Goal: Task Accomplishment & Management: Complete application form

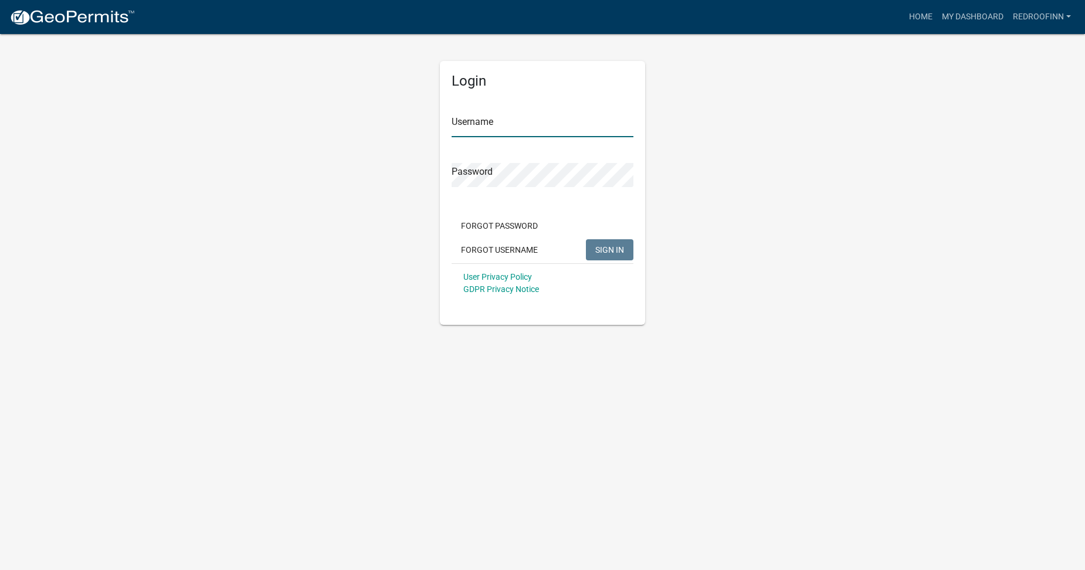
type input "redroofinn"
click at [606, 250] on span "SIGN IN" at bounding box center [609, 249] width 29 height 9
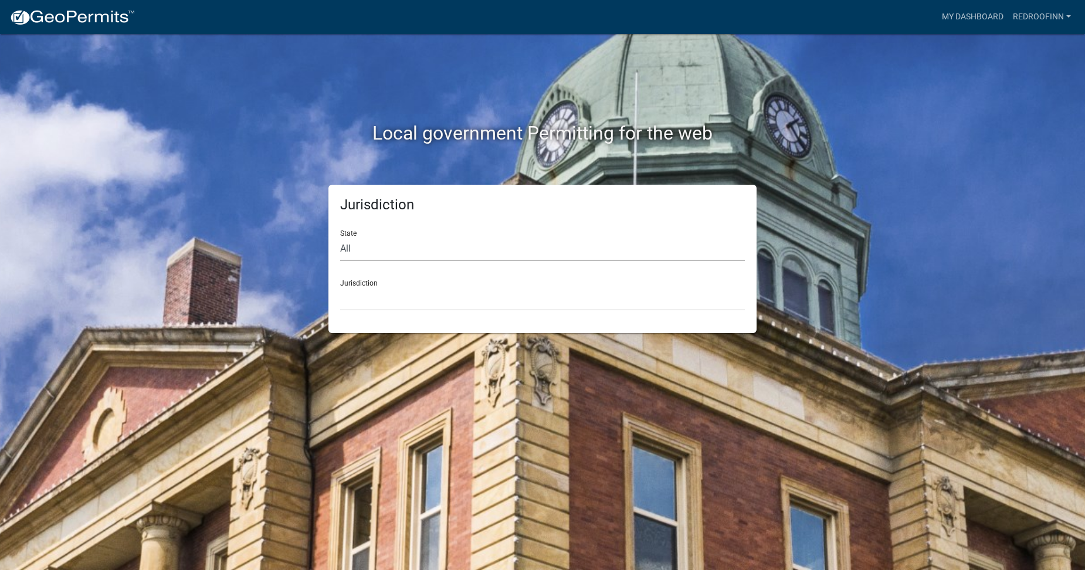
click at [378, 246] on select "All Colorado Georgia Indiana Iowa Kansas Minnesota Ohio South Carolina Wisconsin" at bounding box center [542, 249] width 405 height 24
select select "Indiana"
click at [340, 237] on select "All Colorado Georgia Indiana Iowa Kansas Minnesota Ohio South Carolina Wisconsin" at bounding box center [542, 249] width 405 height 24
click at [377, 302] on select "City of Charlestown, Indiana City of Jeffersonville, Indiana City of Logansport…" at bounding box center [542, 299] width 405 height 24
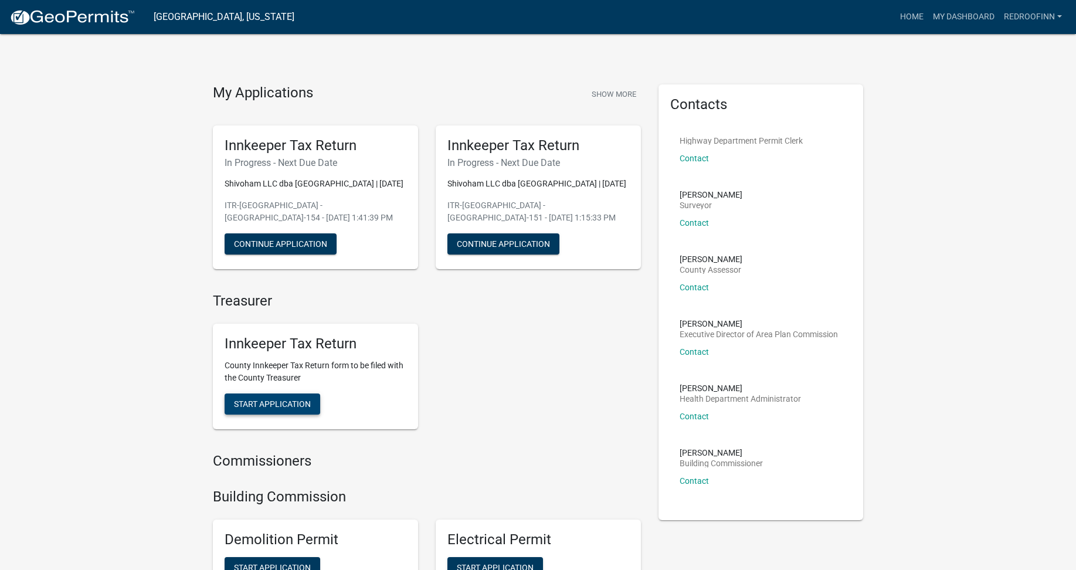
click at [284, 406] on span "Start Application" at bounding box center [272, 403] width 77 height 9
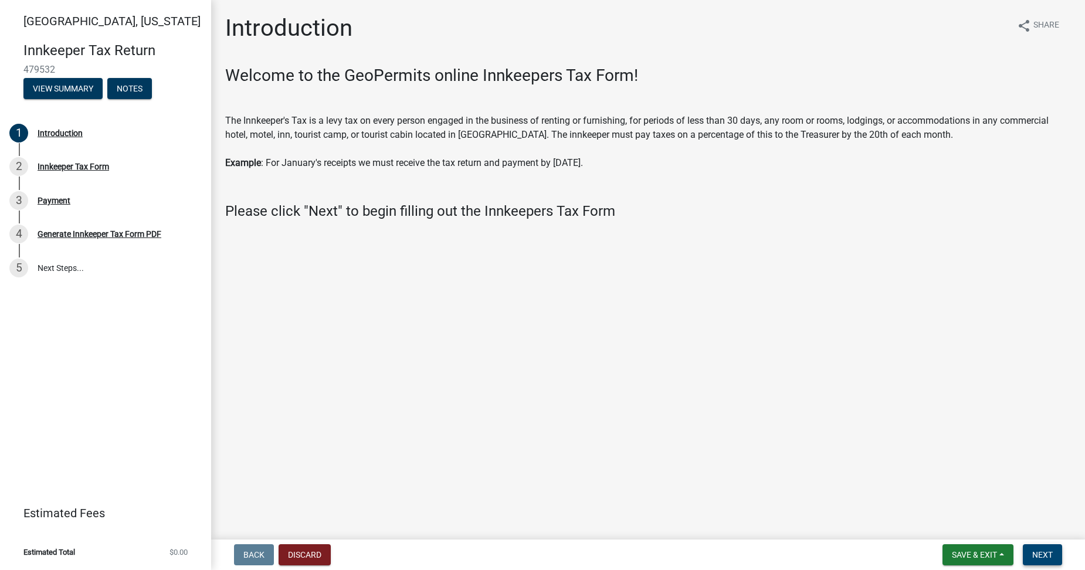
click at [1045, 557] on span "Next" at bounding box center [1042, 554] width 21 height 9
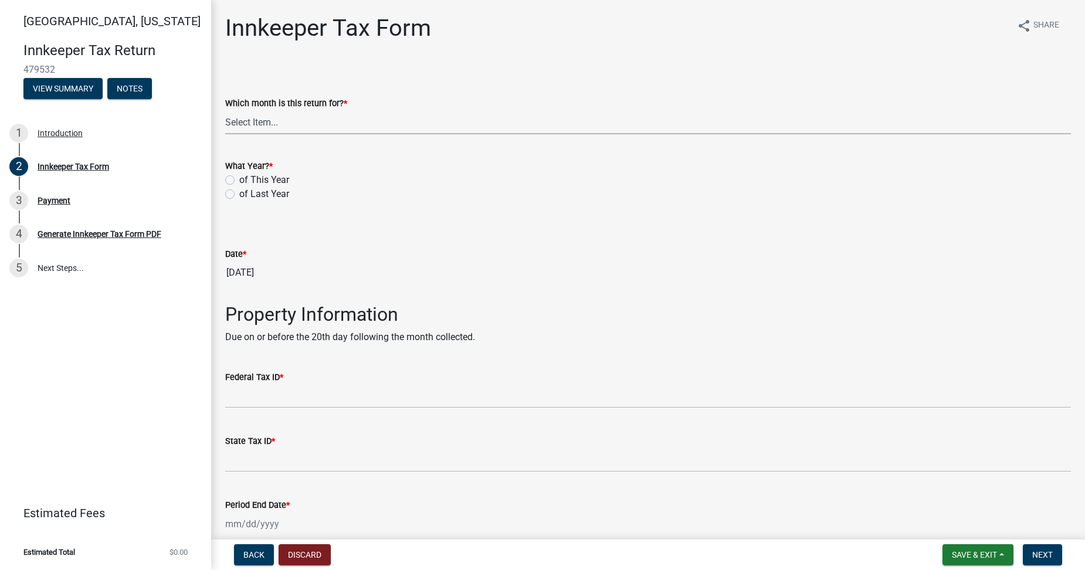
click at [254, 126] on select "Select Item... January February March April May June July August September Octo…" at bounding box center [648, 122] width 846 height 24
click at [225, 110] on select "Select Item... January February March April May June July August September Octo…" at bounding box center [648, 122] width 846 height 24
select select "3bfeeb76-798d-469b-ae14-5f6c2dc555fe"
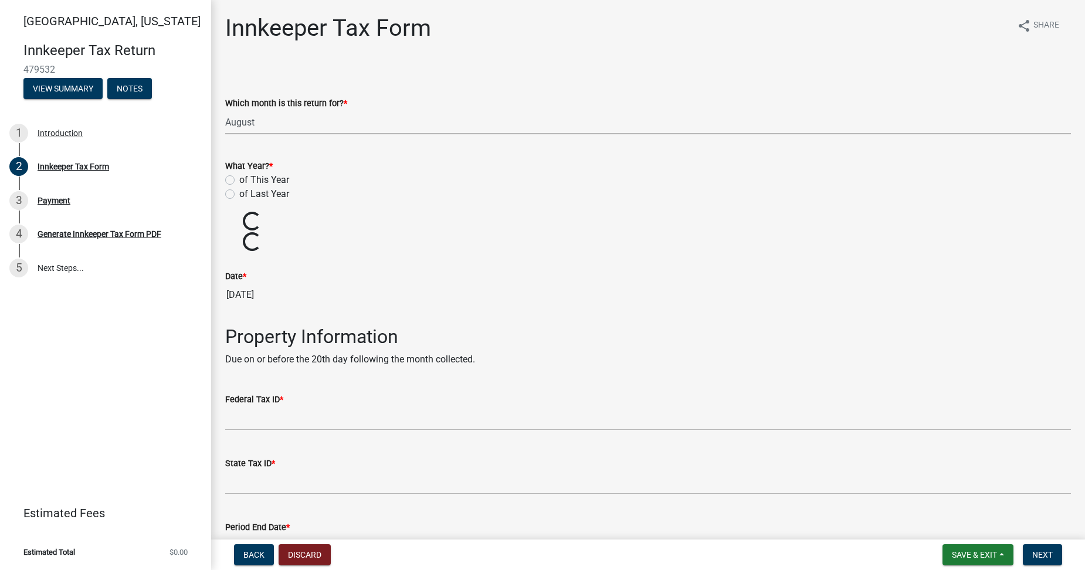
click at [239, 182] on label "of This Year" at bounding box center [264, 180] width 50 height 14
click at [239, 181] on input "of This Year" at bounding box center [243, 177] width 8 height 8
radio input "true"
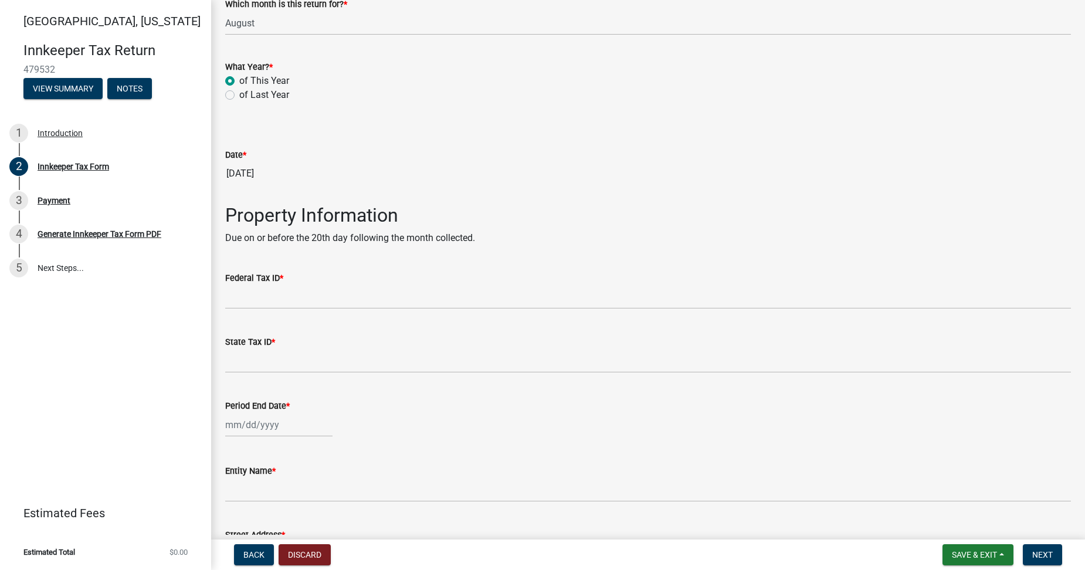
scroll to position [117, 0]
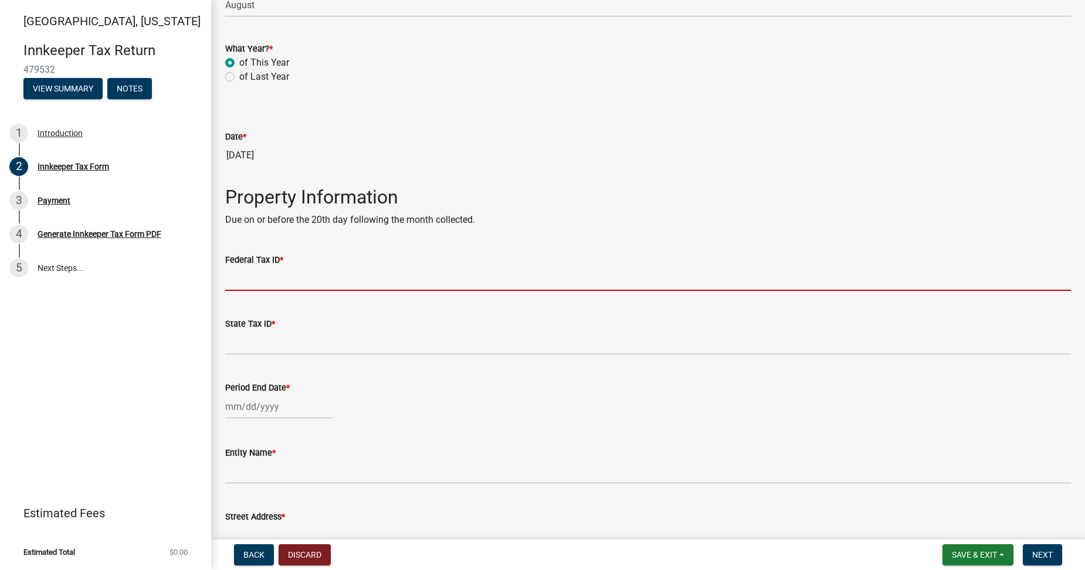
click at [289, 281] on input "Federal Tax ID *" at bounding box center [648, 279] width 846 height 24
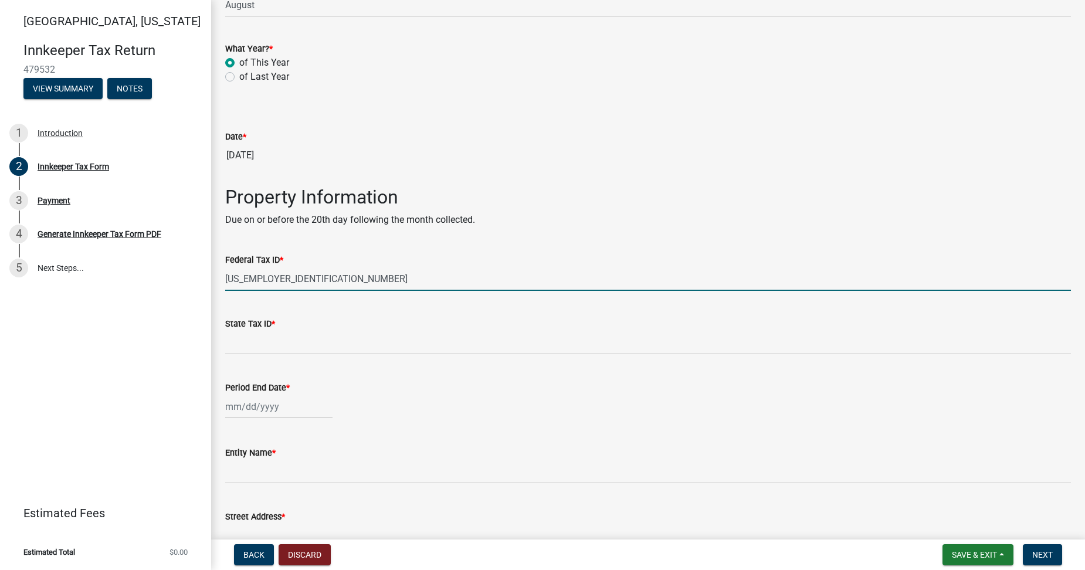
type input "80-0279928"
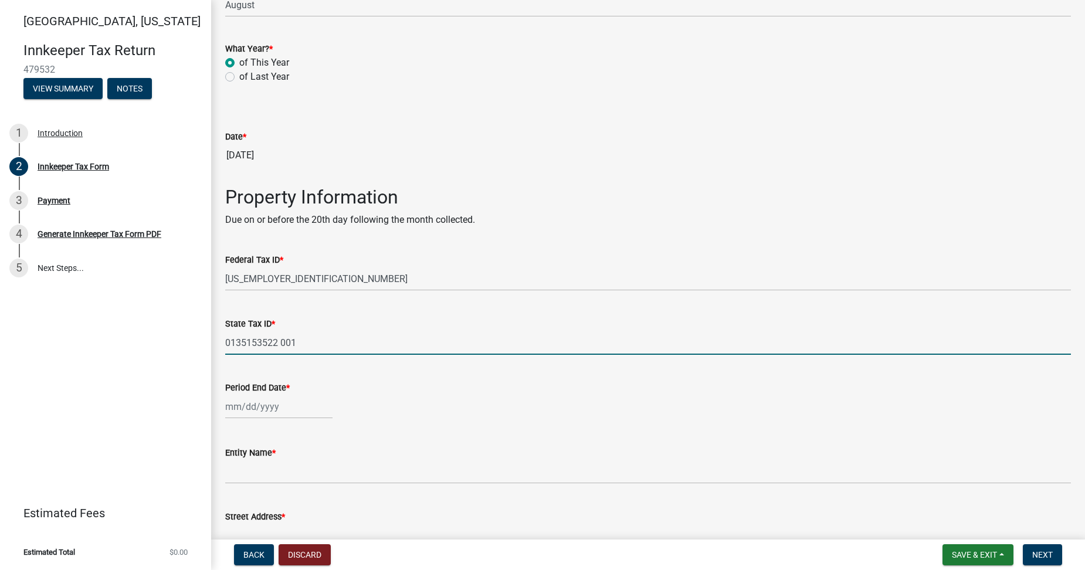
type input "0135153522 001"
select select "9"
select select "2025"
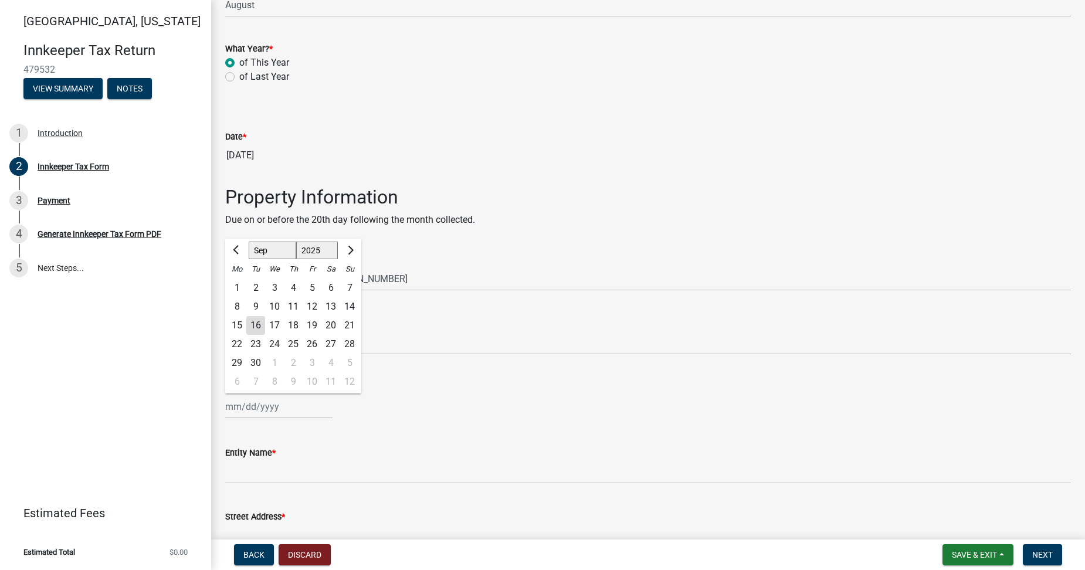
click at [331, 325] on div "20" at bounding box center [330, 325] width 19 height 19
type input "09/20/2025"
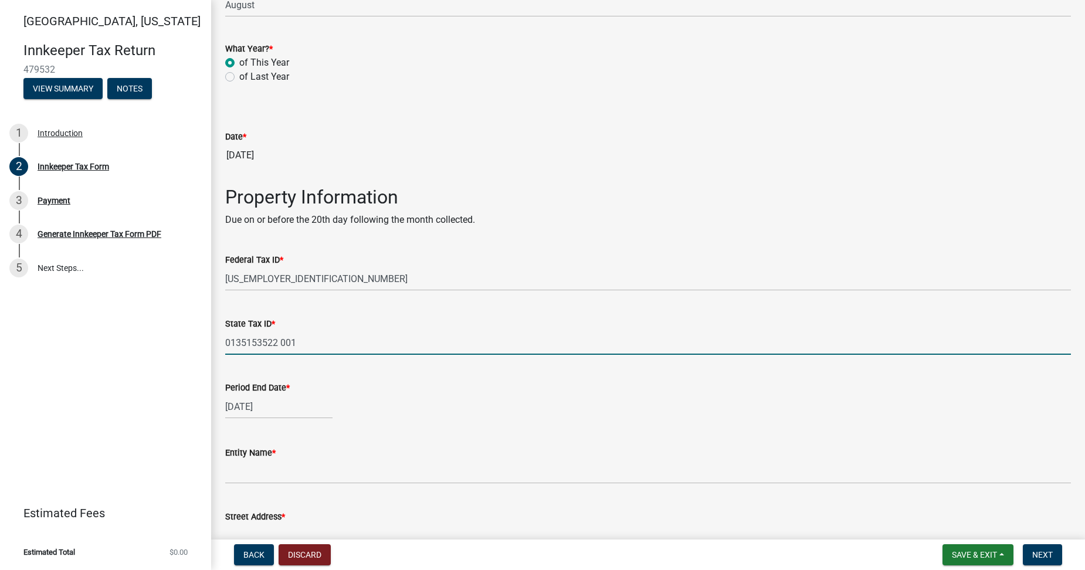
click at [262, 355] on input "0135153522 001" at bounding box center [648, 343] width 846 height 24
click at [262, 397] on div "09/20/2025" at bounding box center [278, 407] width 107 height 24
select select "9"
select select "2025"
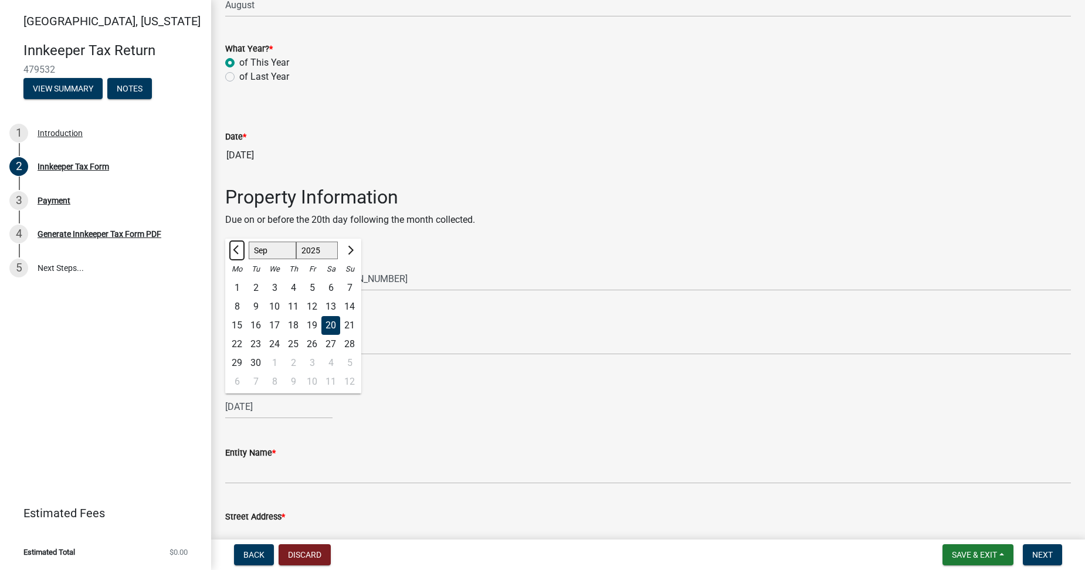
click at [234, 250] on span "Previous month" at bounding box center [237, 250] width 9 height 9
select select "8"
click at [348, 362] on div "31" at bounding box center [349, 363] width 19 height 19
type input "08/31/2025"
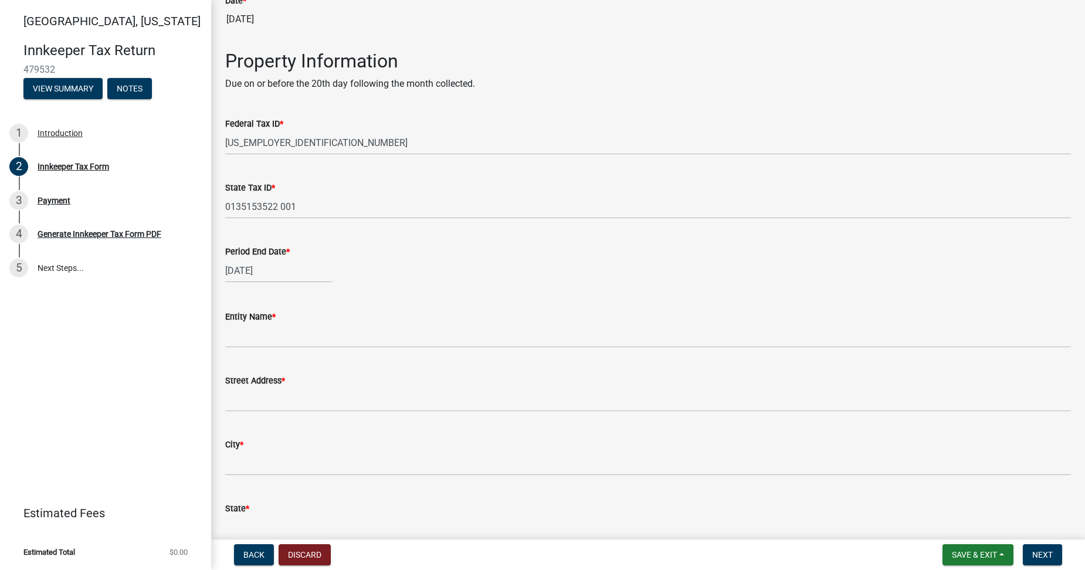
scroll to position [293, 0]
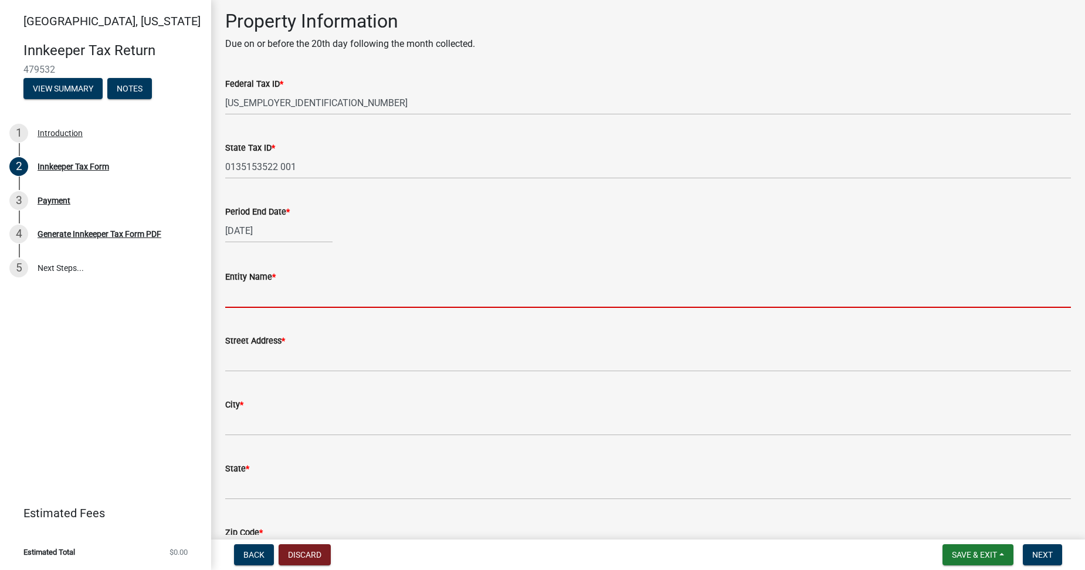
click at [259, 300] on input "Entity Name *" at bounding box center [648, 296] width 846 height 24
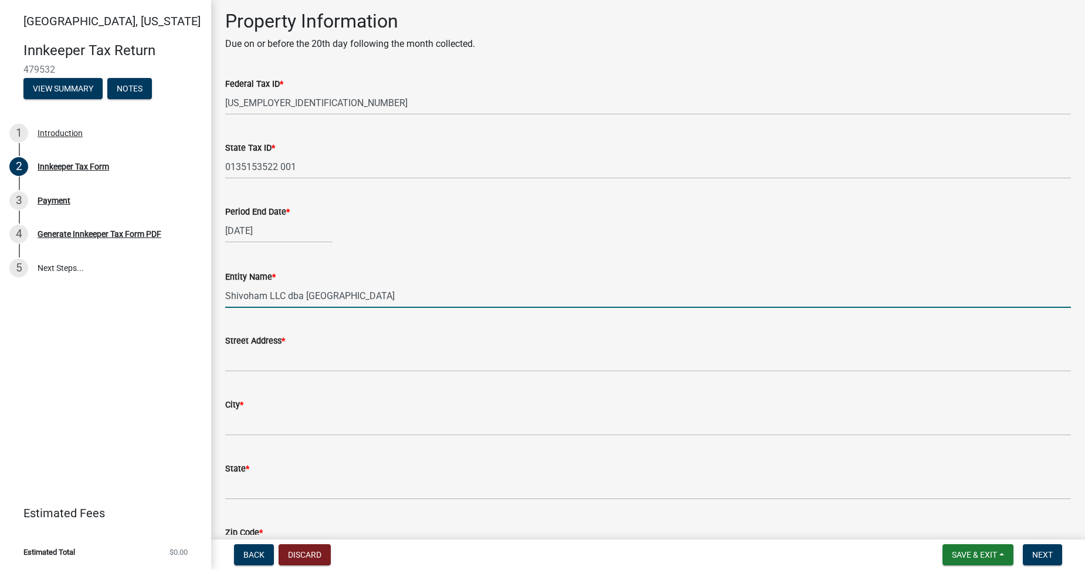
type input "Shivoham LLC dba Red Roof Inn"
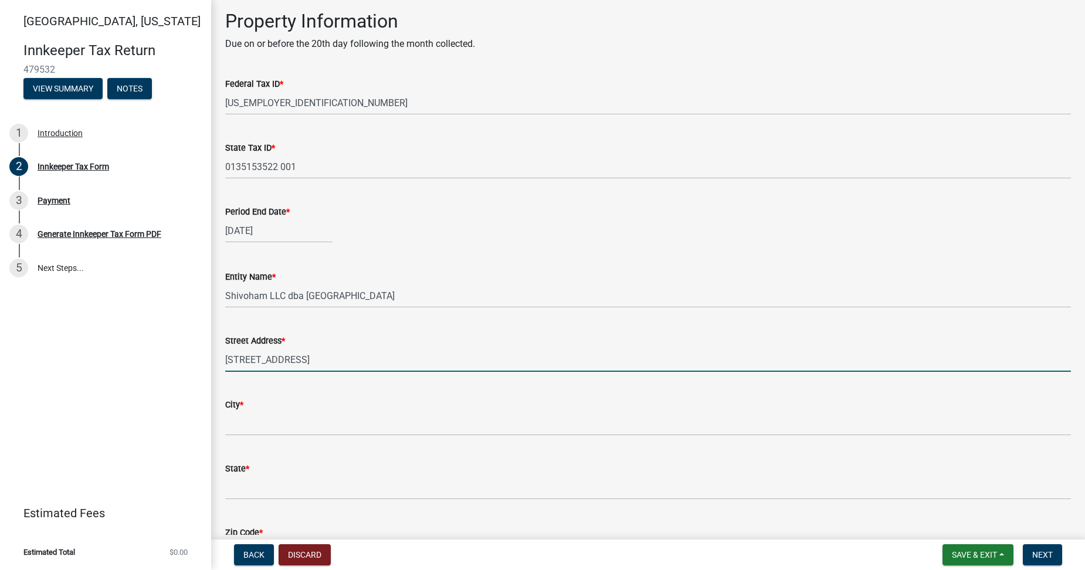
type input "2688 E Main St"
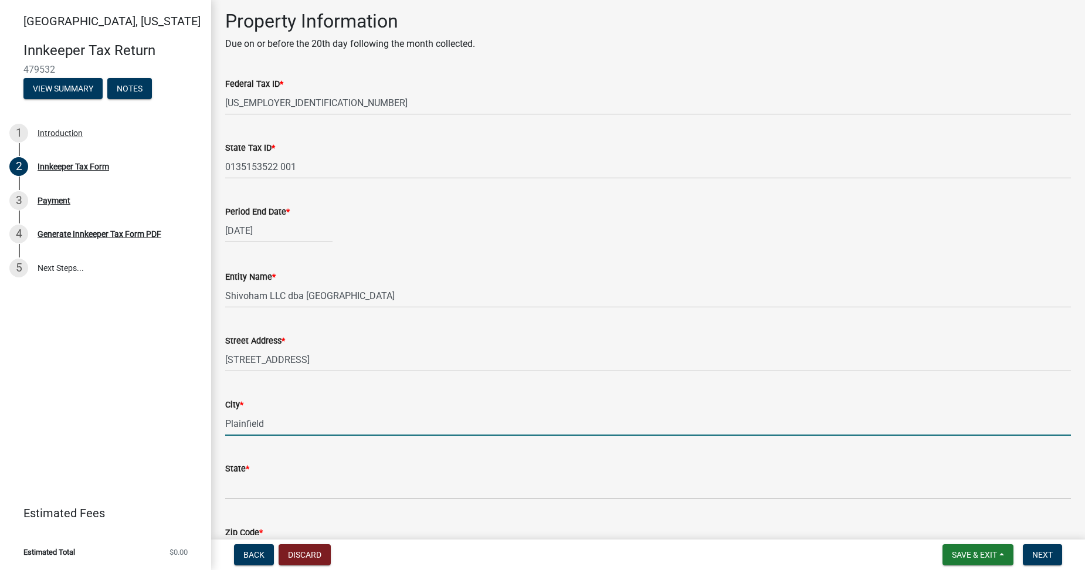
type input "Plainfield"
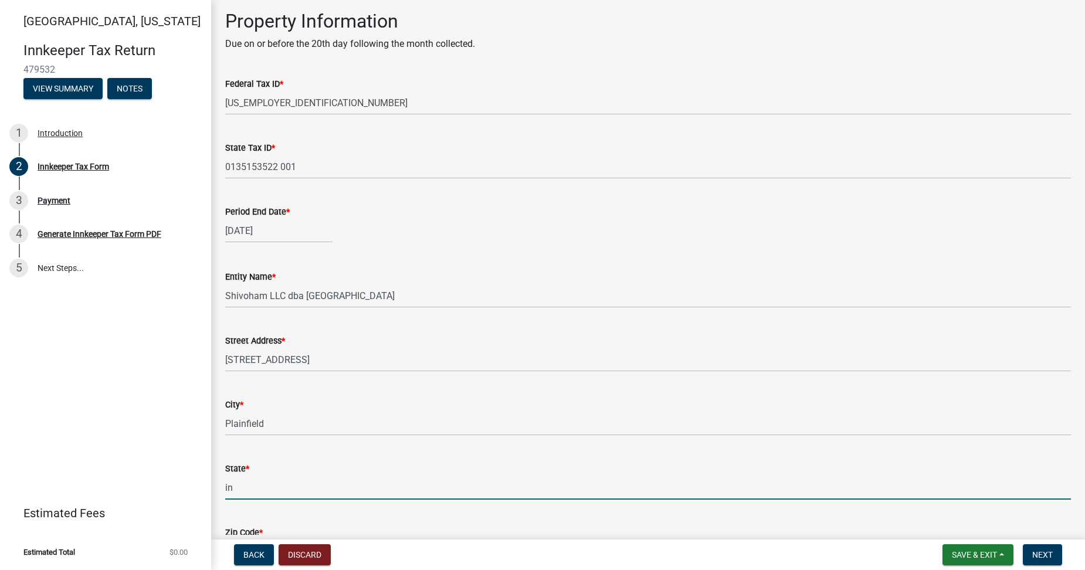
scroll to position [578, 0]
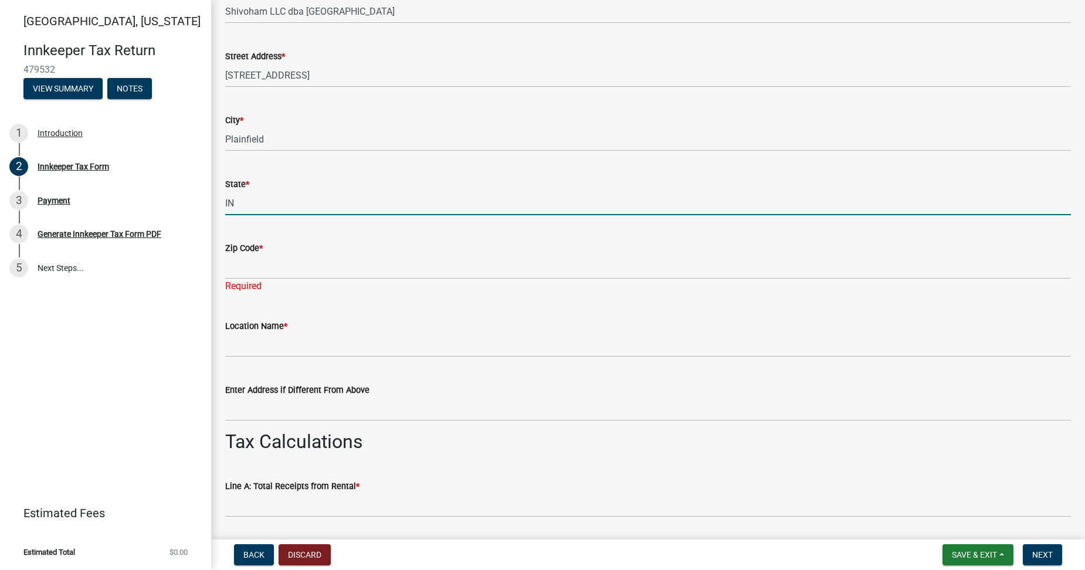
type input "IN"
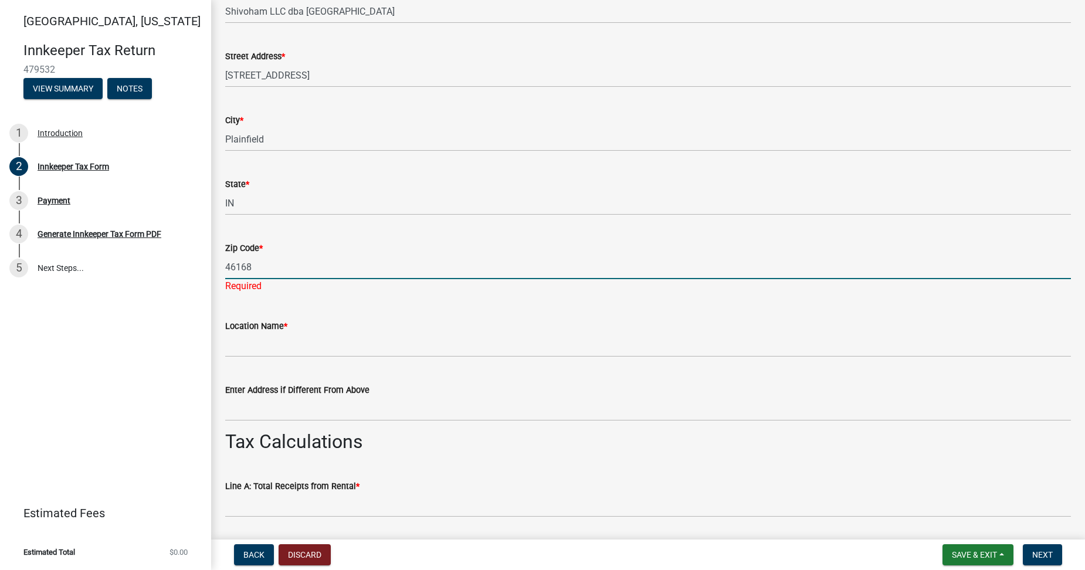
type input "46168"
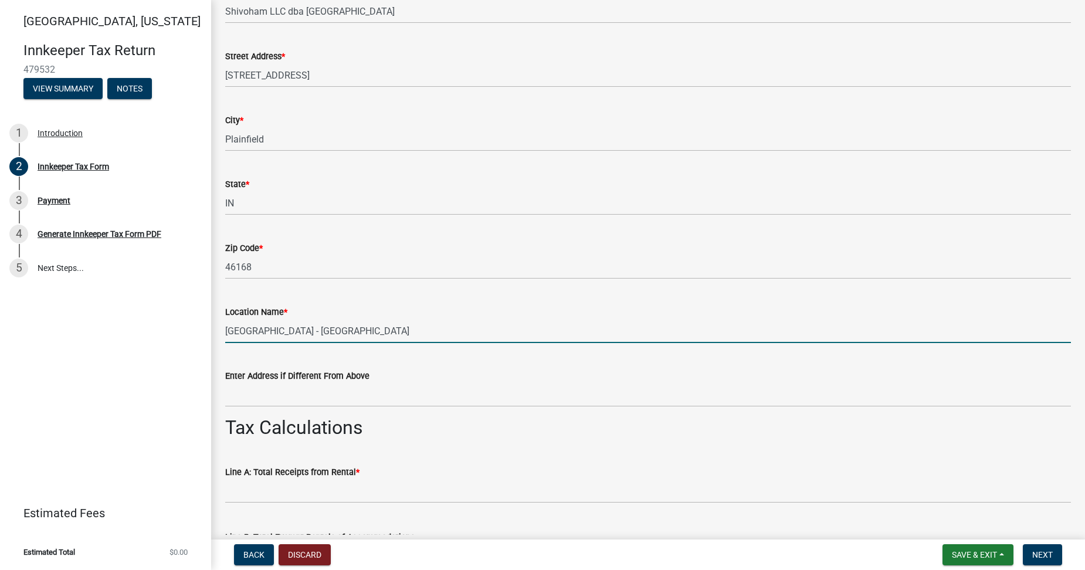
type input "Red Roof Inn - Lafayette"
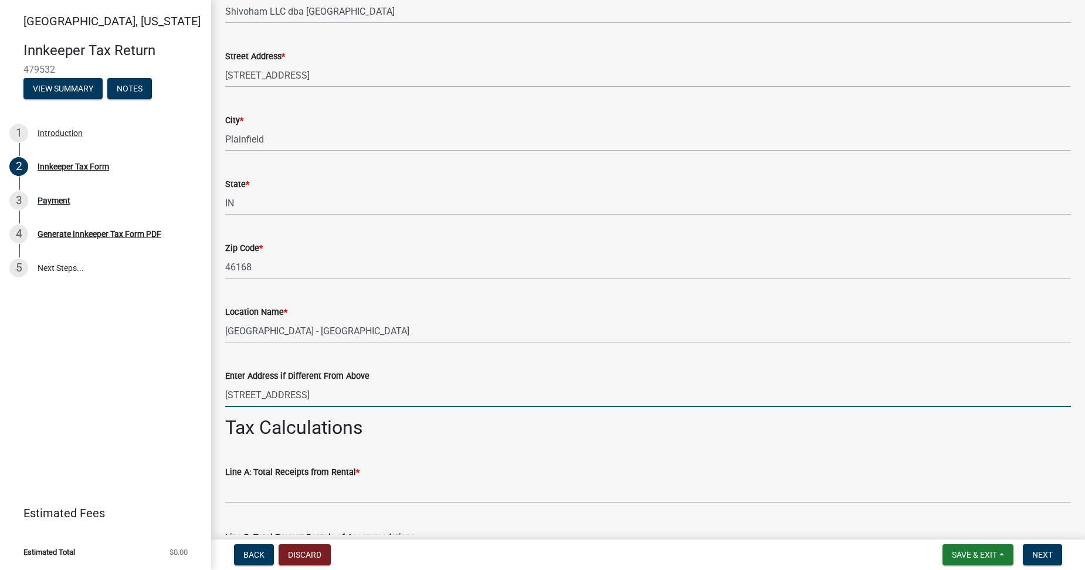
type input "4201 South St; Lafayette, IN 47905"
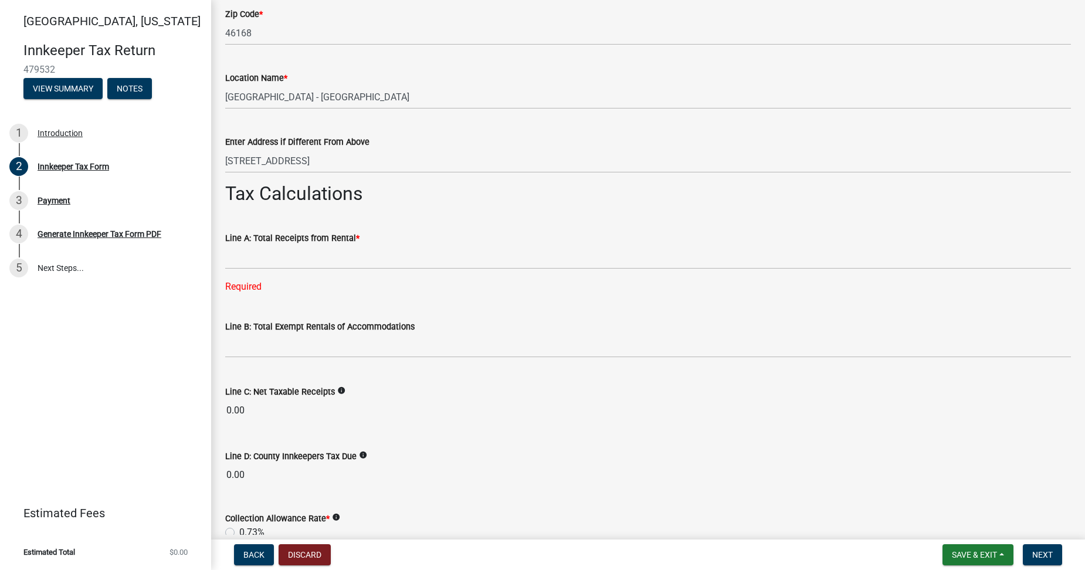
scroll to position [812, 0]
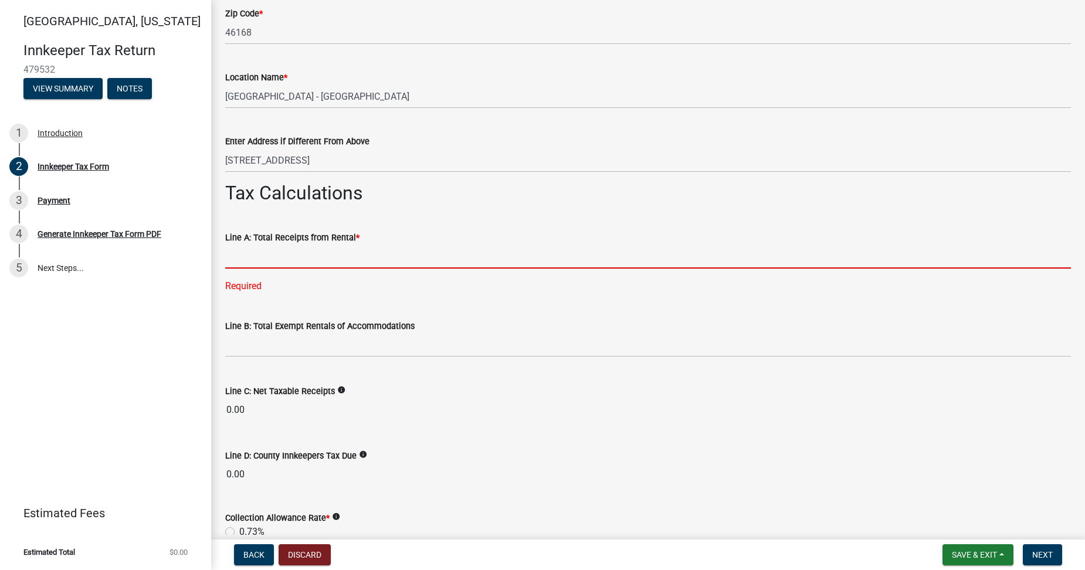
click at [273, 263] on input "text" at bounding box center [648, 257] width 846 height 24
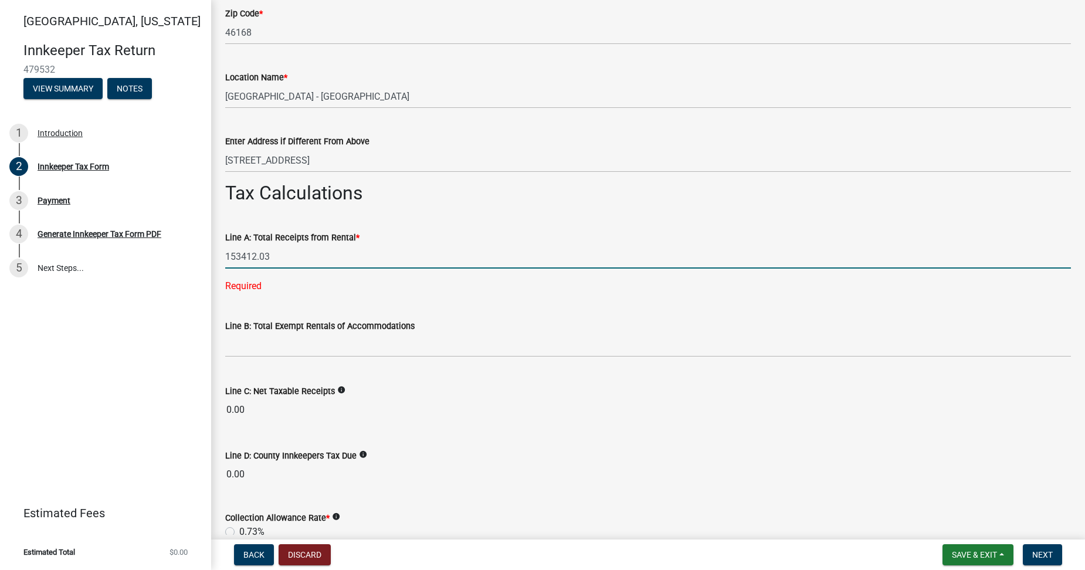
type input "153412.03"
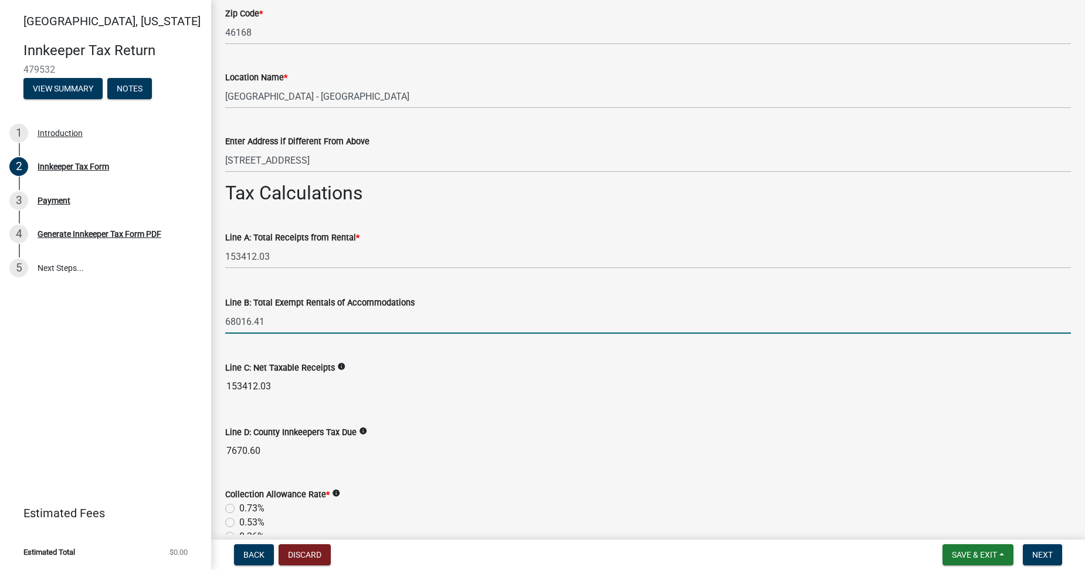
type input "68016.41"
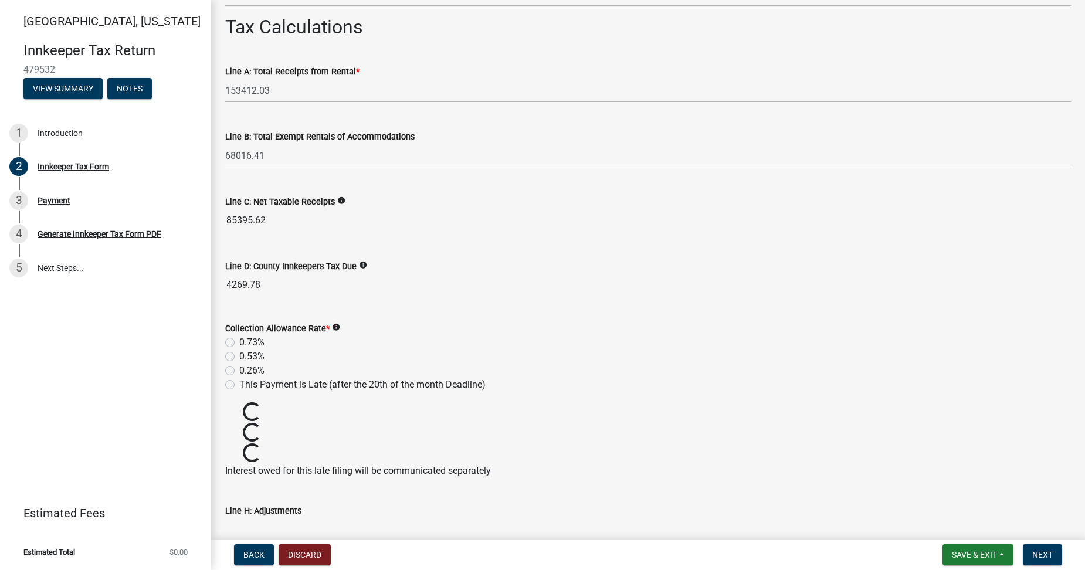
scroll to position [988, 0]
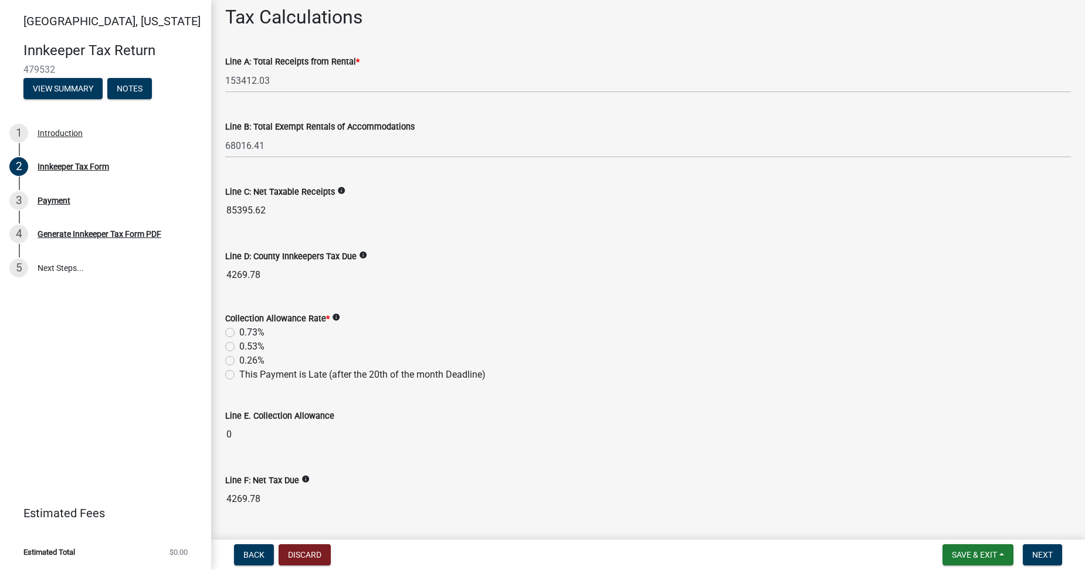
click at [239, 334] on label "0.73%" at bounding box center [251, 332] width 25 height 14
click at [239, 333] on input "0.73%" at bounding box center [243, 329] width 8 height 8
radio input "true"
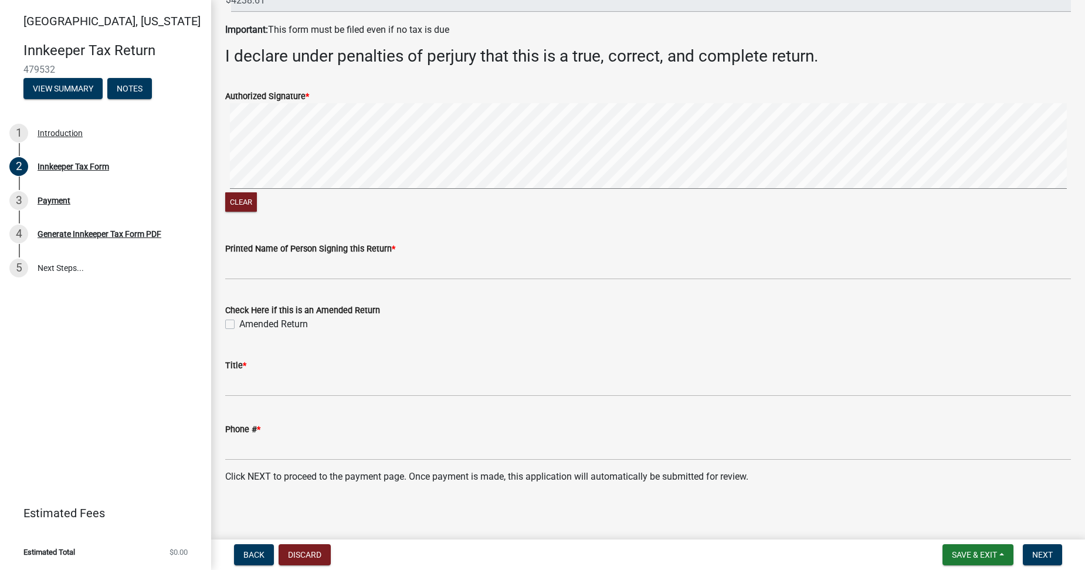
scroll to position [1827, 0]
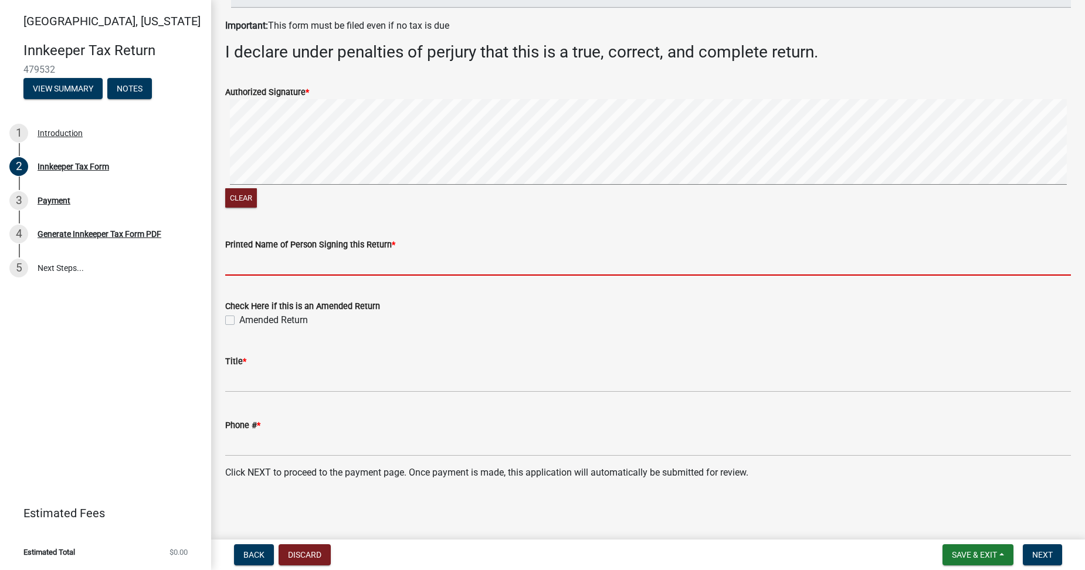
click at [235, 267] on input "Printed Name of Person Signing this Return *" at bounding box center [648, 264] width 846 height 24
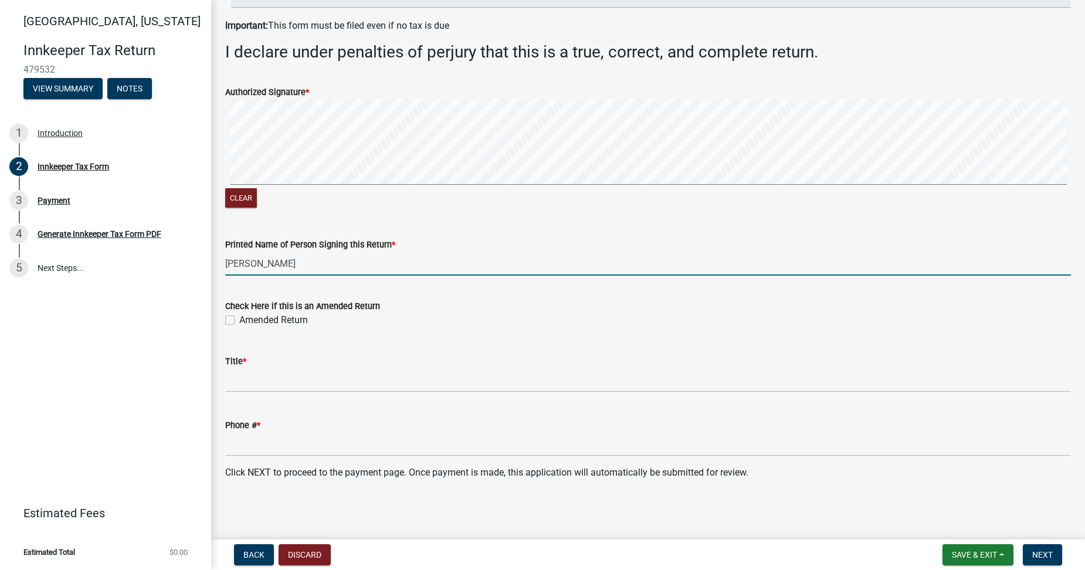
type input "Shailesh Patel"
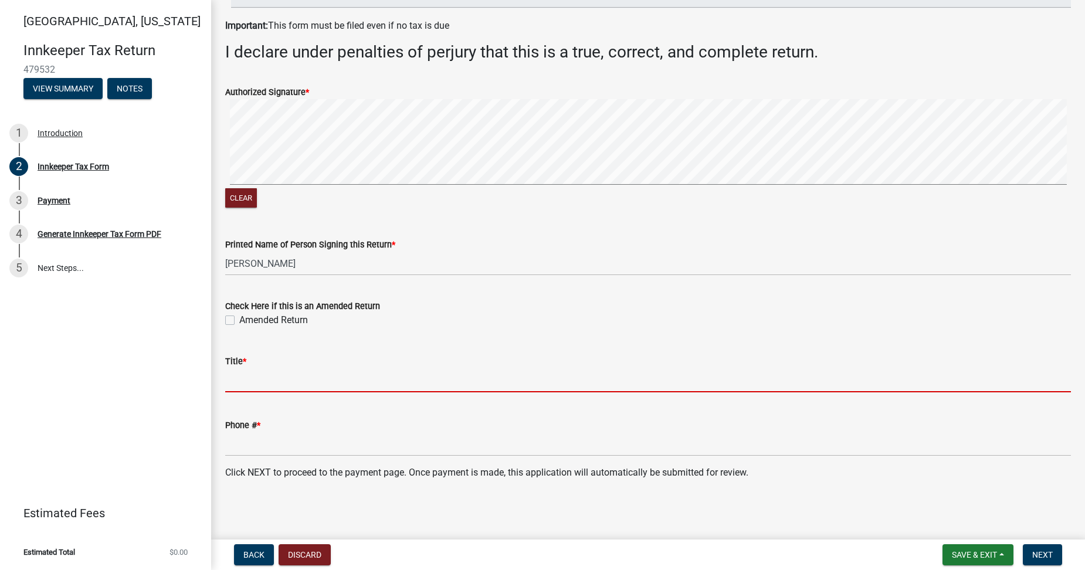
click at [241, 381] on input "Title *" at bounding box center [648, 380] width 846 height 24
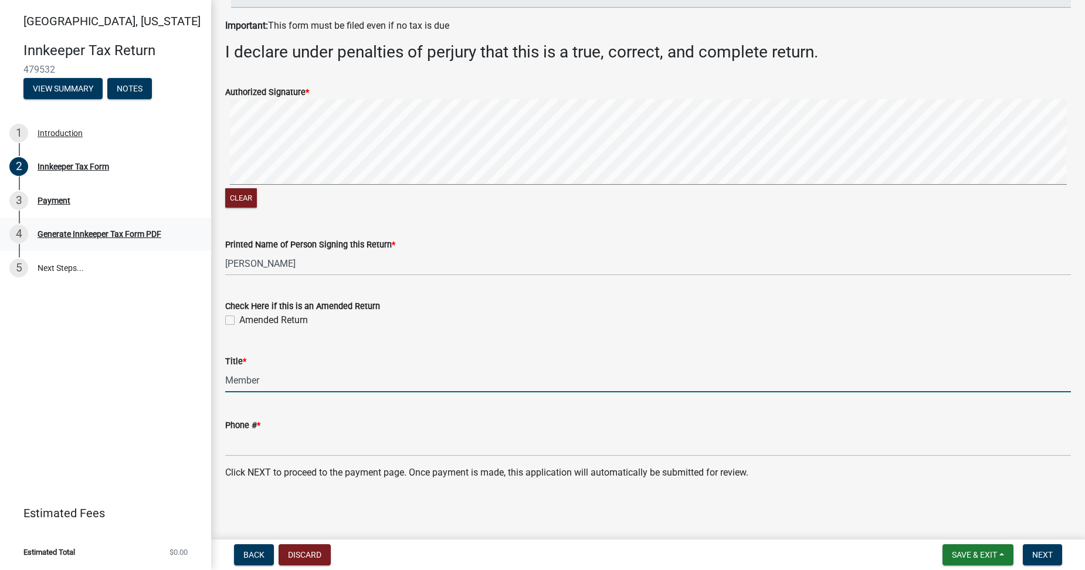
type input "Member"
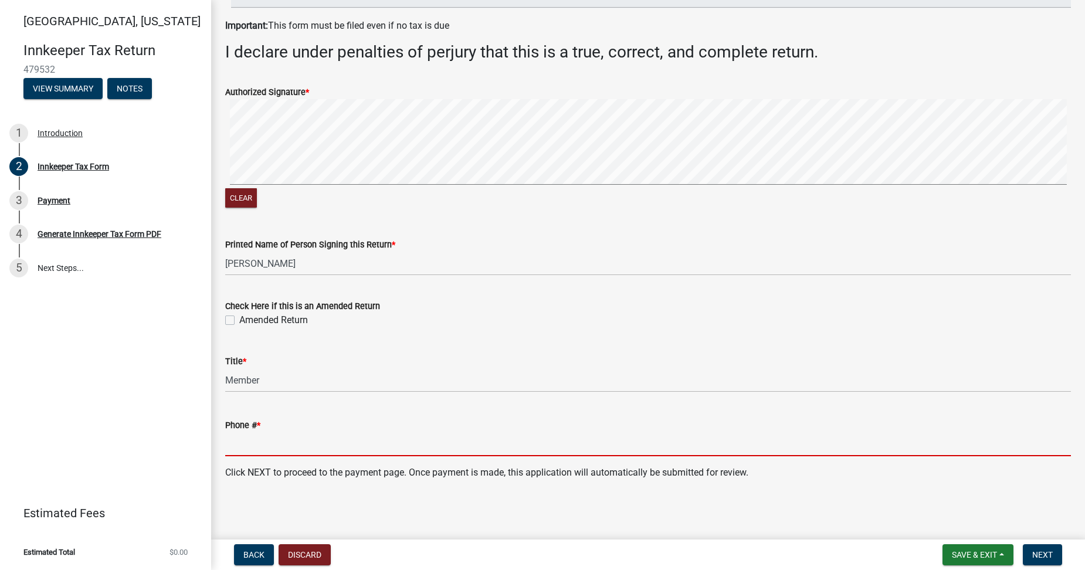
click at [247, 450] on input "Phone # *" at bounding box center [648, 444] width 846 height 24
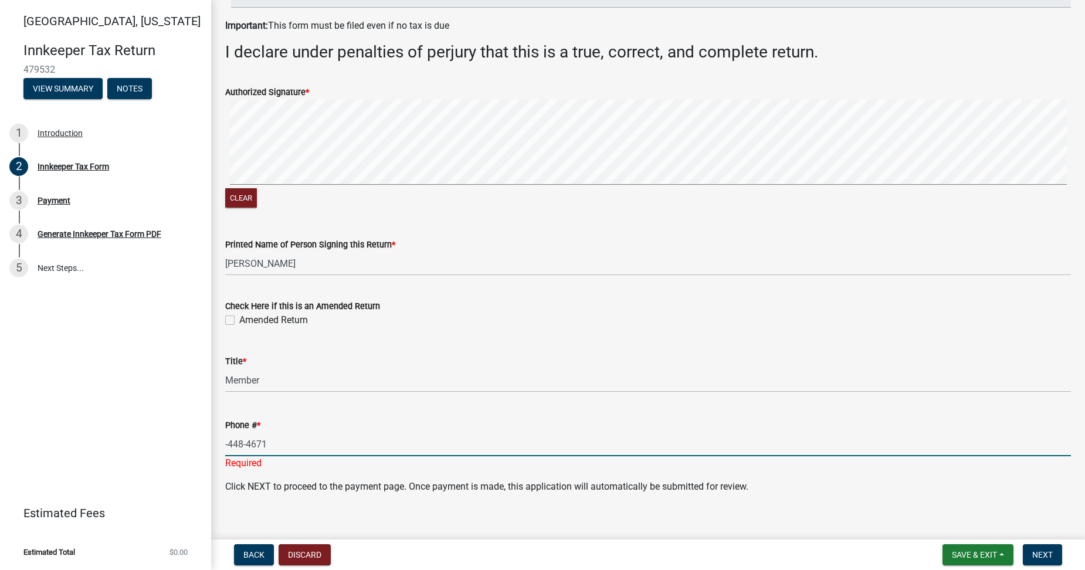
click at [223, 444] on div "Phone # * -448-4671 Required" at bounding box center [647, 436] width 863 height 69
click at [226, 446] on input "-448-4671" at bounding box center [648, 444] width 846 height 24
type input "765-448-4671"
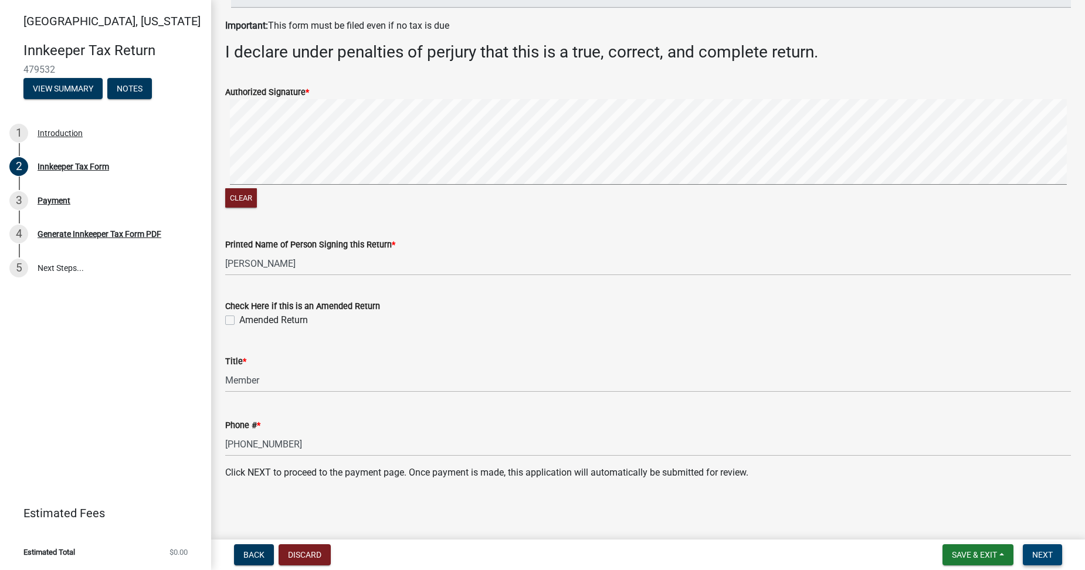
click at [1039, 557] on span "Next" at bounding box center [1042, 554] width 21 height 9
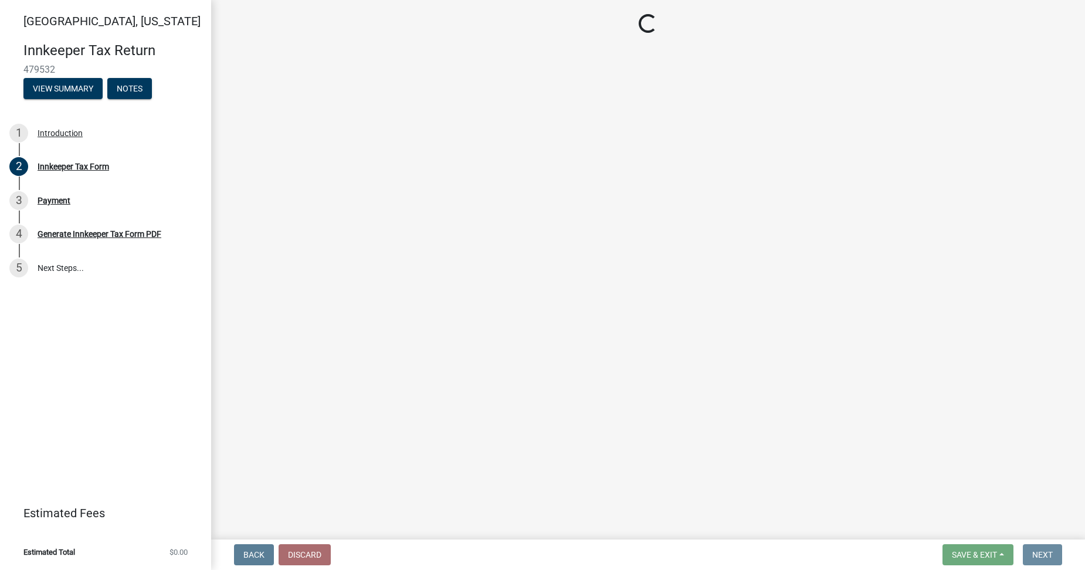
scroll to position [0, 0]
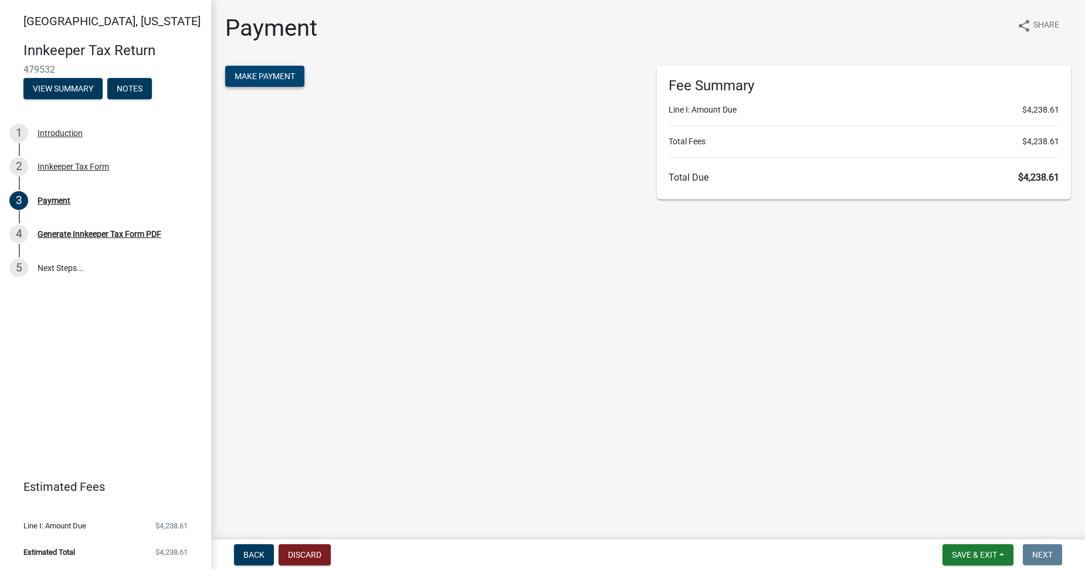
click at [270, 86] on button "Make Payment" at bounding box center [264, 76] width 79 height 21
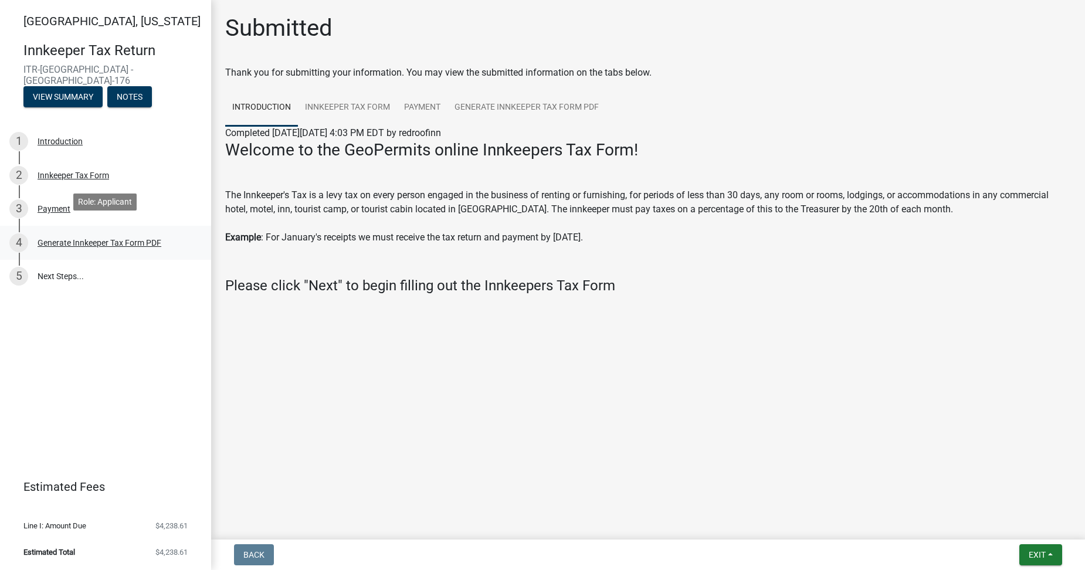
click at [77, 239] on div "Generate Innkeeper Tax Form PDF" at bounding box center [100, 243] width 124 height 8
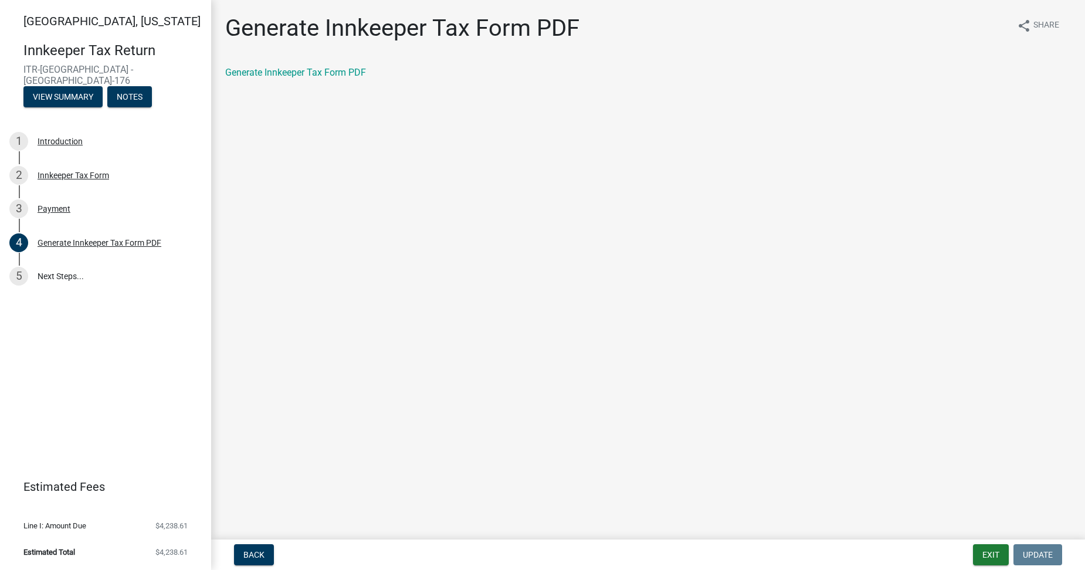
click at [292, 78] on div "Generate Innkeeper Tax Form PDF" at bounding box center [648, 73] width 846 height 14
click at [292, 74] on link "Generate Innkeeper Tax Form PDF" at bounding box center [295, 72] width 141 height 11
click at [51, 267] on link "5 Next Steps..." at bounding box center [105, 277] width 211 height 34
click at [994, 558] on button "Exit" at bounding box center [991, 554] width 36 height 21
